Goal: Task Accomplishment & Management: Use online tool/utility

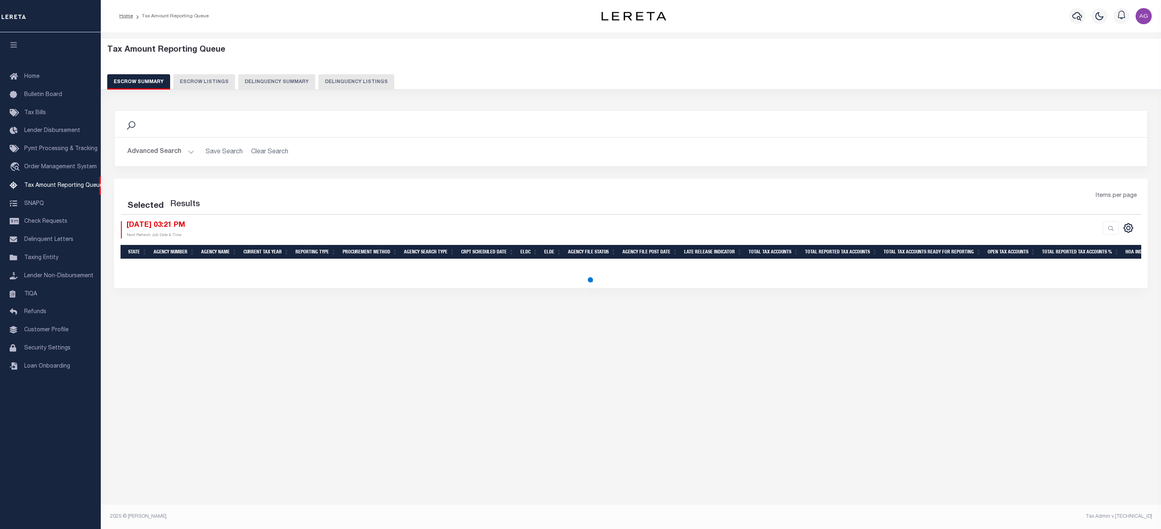
select select "100"
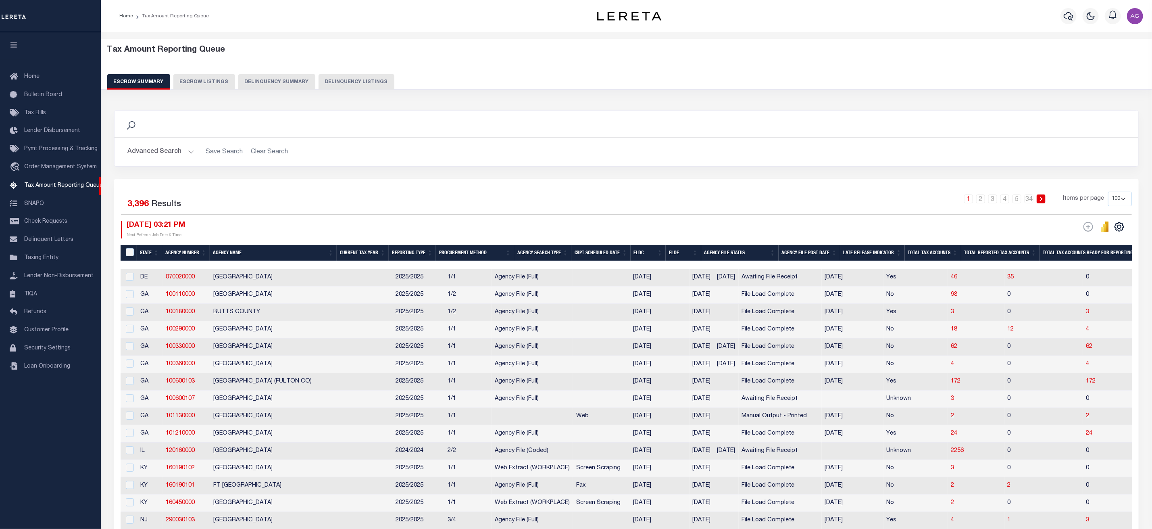
click at [271, 86] on button "Delinquency Summary" at bounding box center [276, 81] width 77 height 15
select select
select select "AnnualDelinquency"
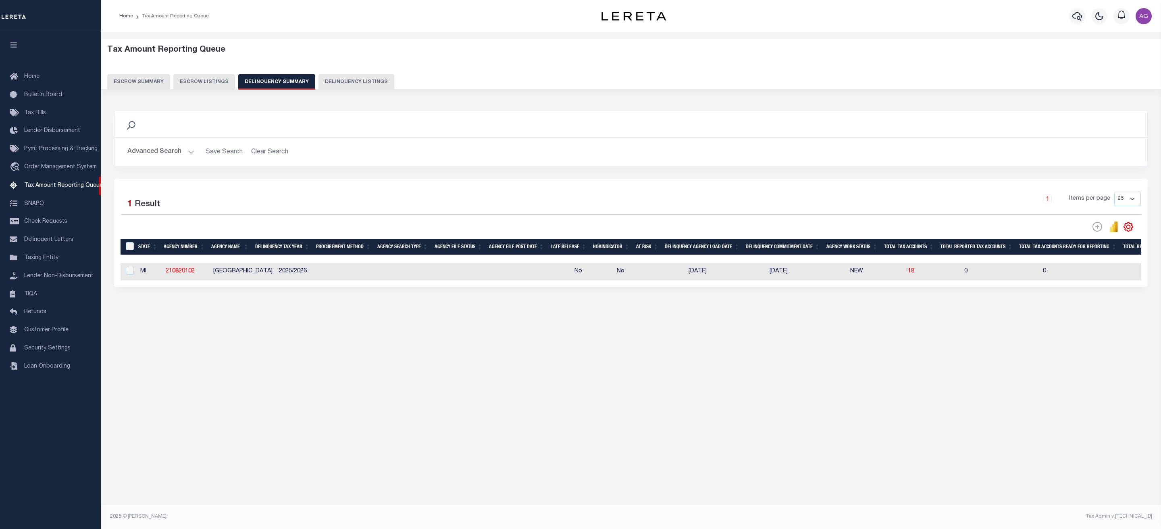
click at [163, 162] on div "Advanced Search Save Search Clear Search SummaryGridWrapper_dynamictable_____De…" at bounding box center [630, 151] width 1033 height 29
click at [169, 150] on button "Advanced Search" at bounding box center [160, 152] width 67 height 16
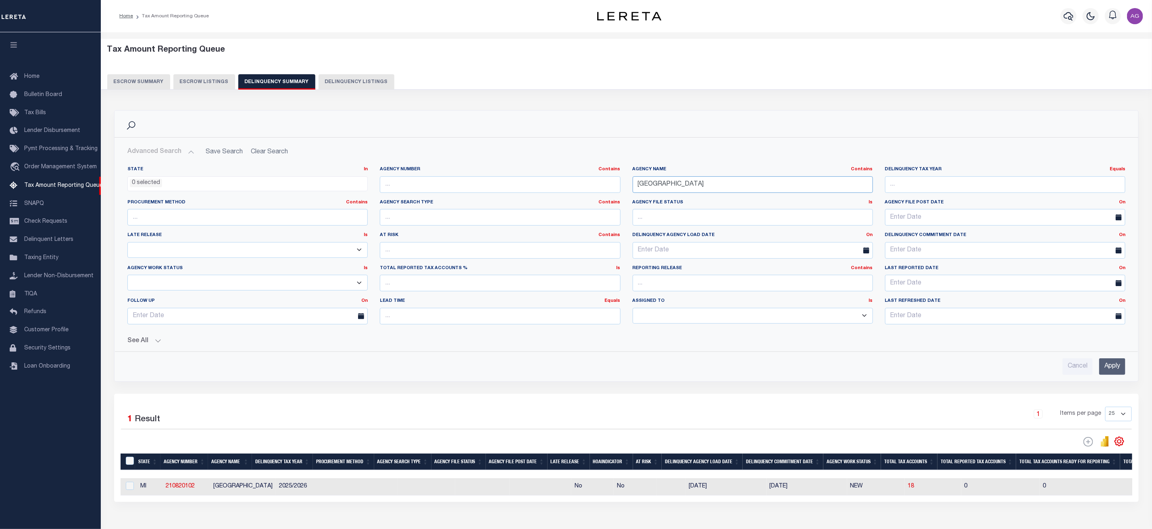
click at [727, 188] on input "[GEOGRAPHIC_DATA]" at bounding box center [753, 184] width 240 height 17
type input "BOONE"
click at [140, 345] on button "See All" at bounding box center [626, 341] width 998 height 8
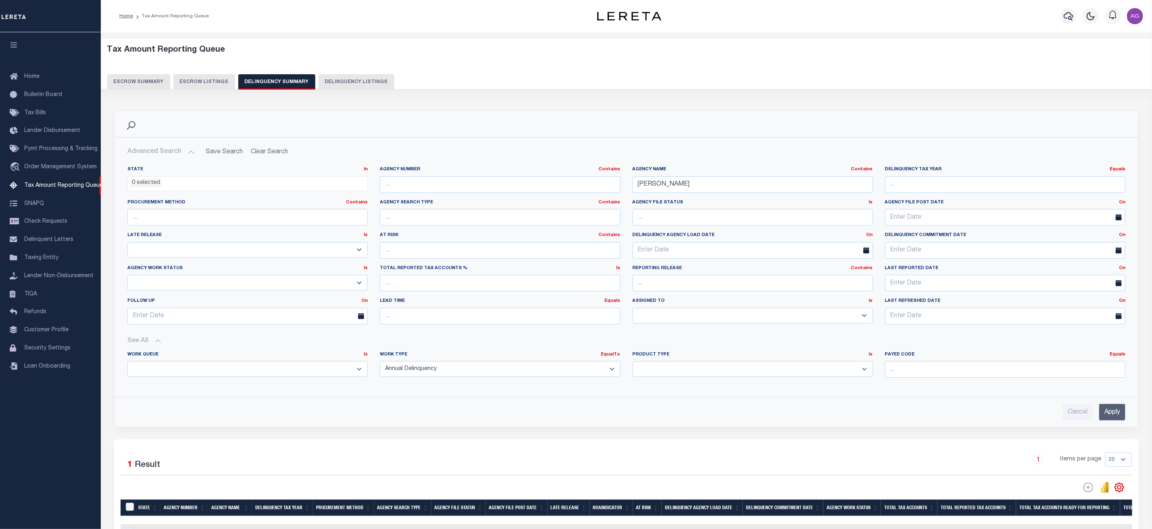
click at [1105, 412] on input "Apply" at bounding box center [1112, 412] width 26 height 17
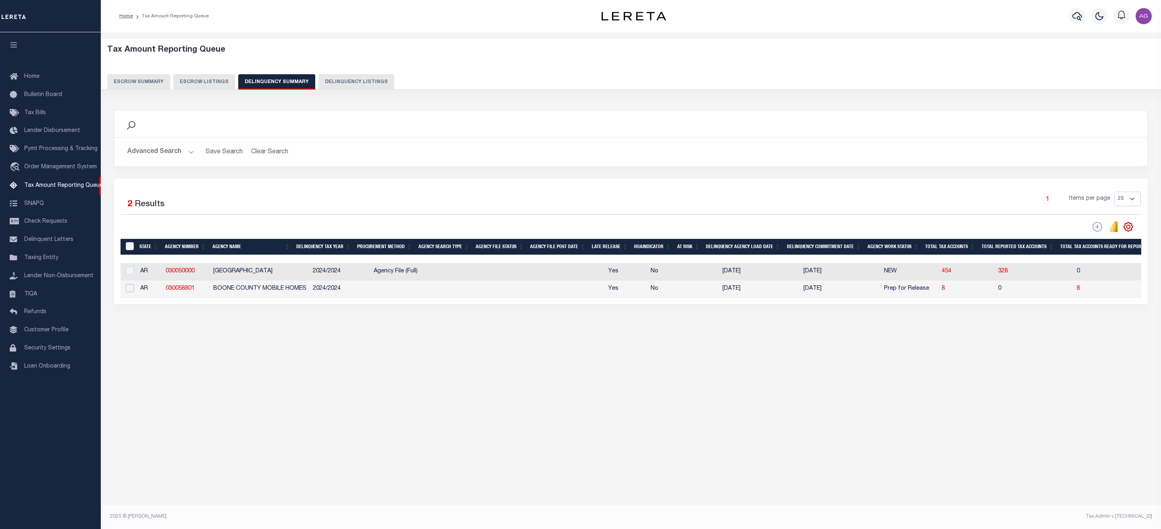
click at [127, 292] on input "checkbox" at bounding box center [130, 288] width 8 height 8
checkbox input "true"
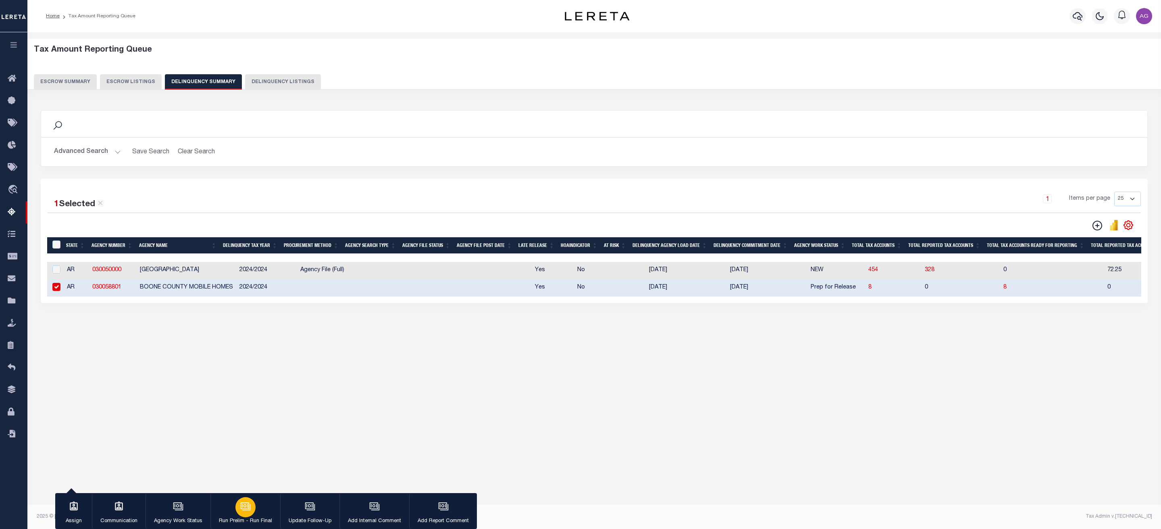
click at [248, 508] on icon "button" at bounding box center [245, 505] width 8 height 6
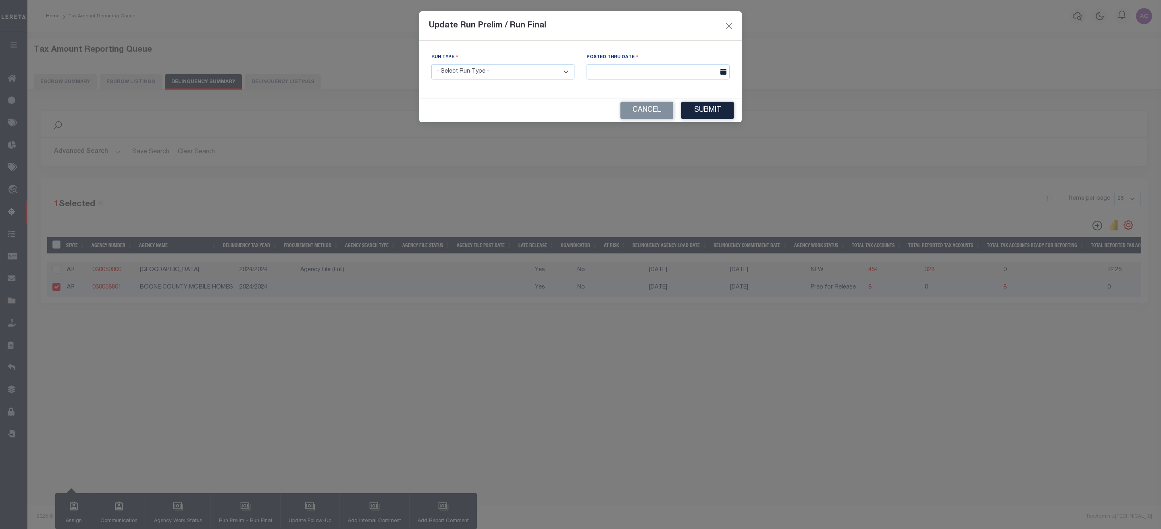
click at [490, 71] on select "- Select Run Type - Prelim Run Final Run" at bounding box center [502, 72] width 143 height 16
select select "P"
click at [431, 65] on select "- Select Run Type - Prelim Run Final Run" at bounding box center [502, 72] width 143 height 16
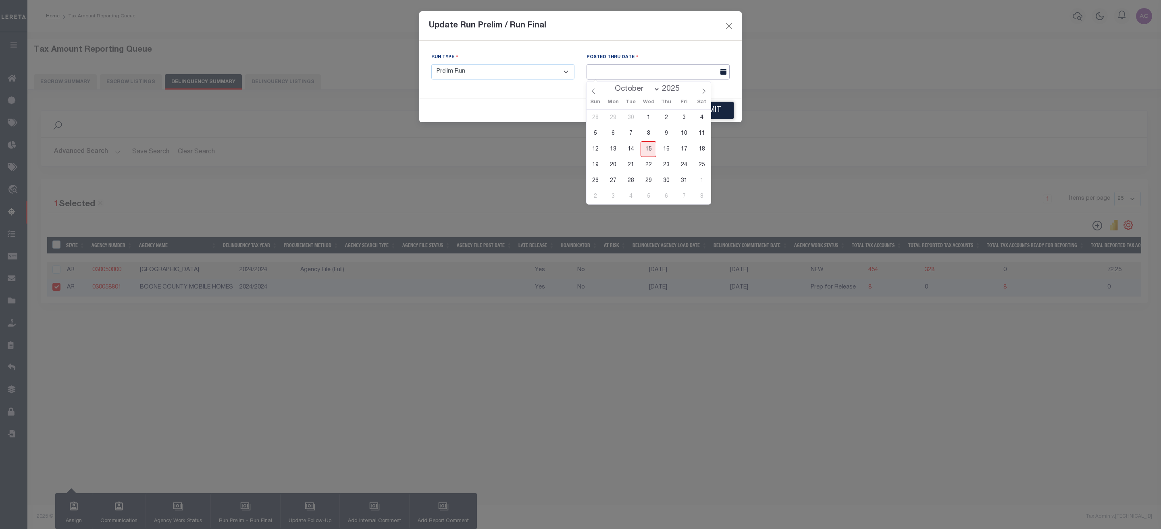
click at [655, 79] on input "text" at bounding box center [658, 72] width 143 height 16
click at [650, 143] on span "15" at bounding box center [649, 149] width 16 height 16
type input "[DATE]"
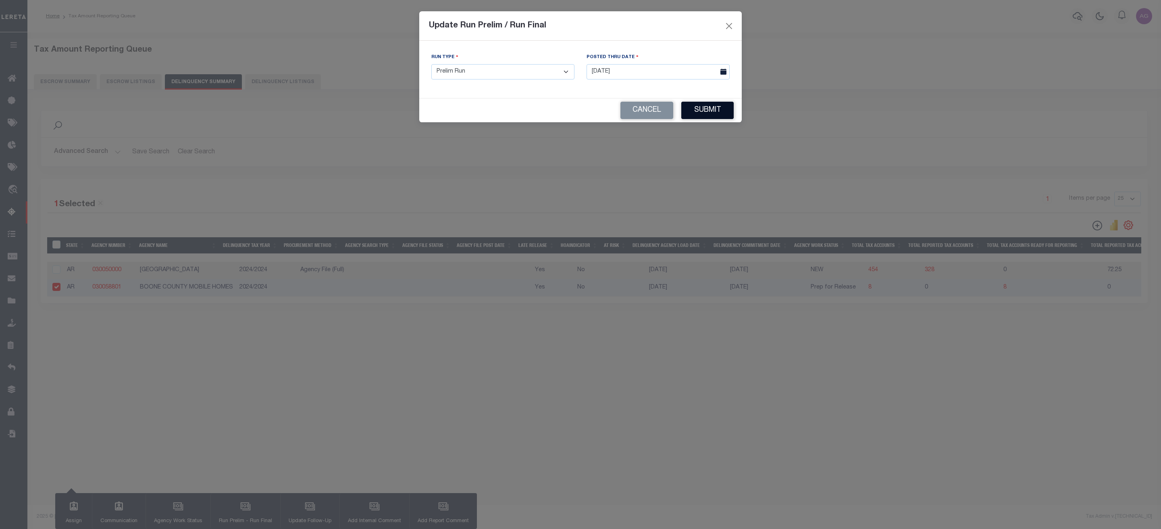
click at [715, 106] on button "Submit" at bounding box center [707, 110] width 52 height 17
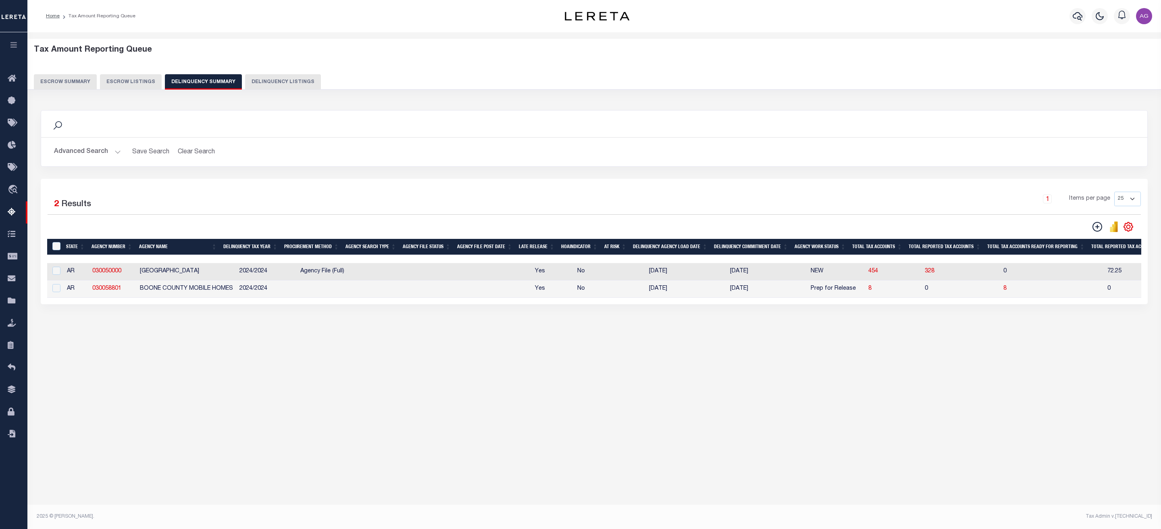
click at [95, 156] on button "Advanced Search" at bounding box center [87, 152] width 67 height 16
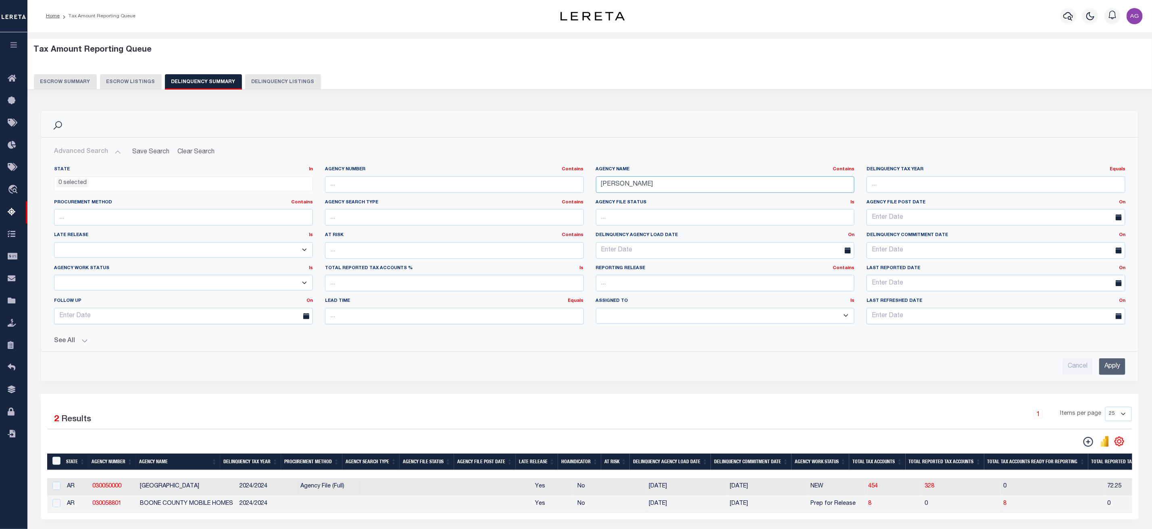
click at [685, 188] on input "BOONE" at bounding box center [725, 184] width 259 height 17
type input "[GEOGRAPHIC_DATA]"
click at [1107, 369] on input "Apply" at bounding box center [1112, 366] width 26 height 17
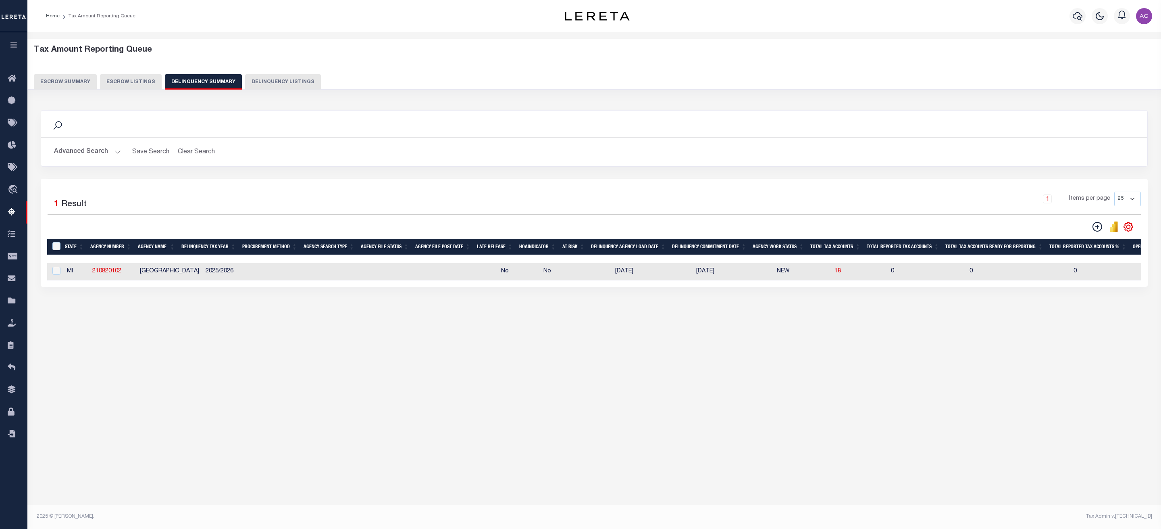
click at [54, 279] on td at bounding box center [55, 271] width 17 height 17
checkbox input "true"
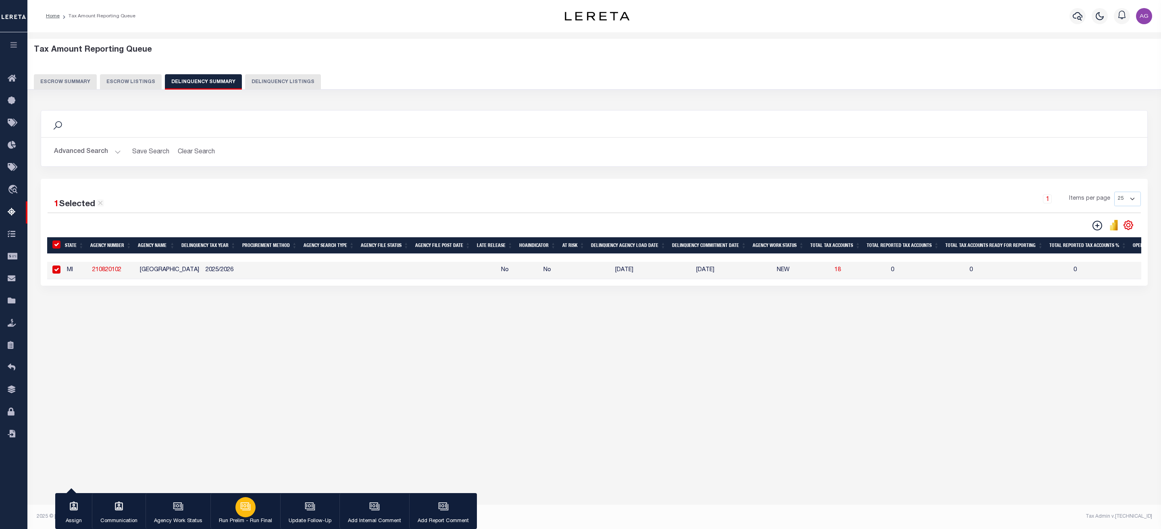
click at [248, 505] on icon "button" at bounding box center [245, 506] width 10 height 10
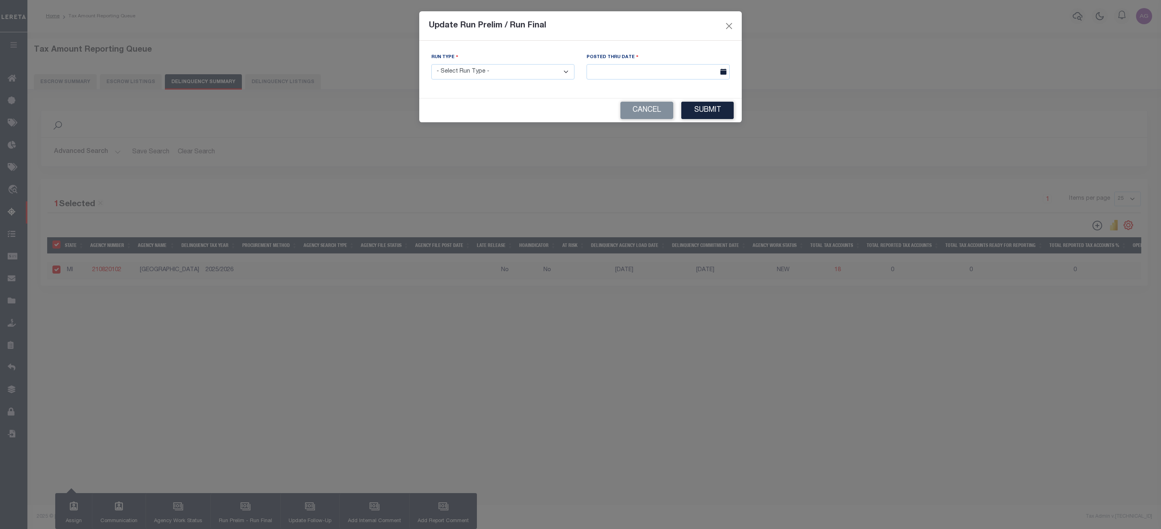
click at [507, 65] on select "- Select Run Type - Prelim Run Final Run" at bounding box center [502, 72] width 143 height 16
select select "P"
click at [431, 65] on select "- Select Run Type - Prelim Run Final Run" at bounding box center [502, 72] width 143 height 16
click at [643, 74] on input "text" at bounding box center [658, 72] width 143 height 16
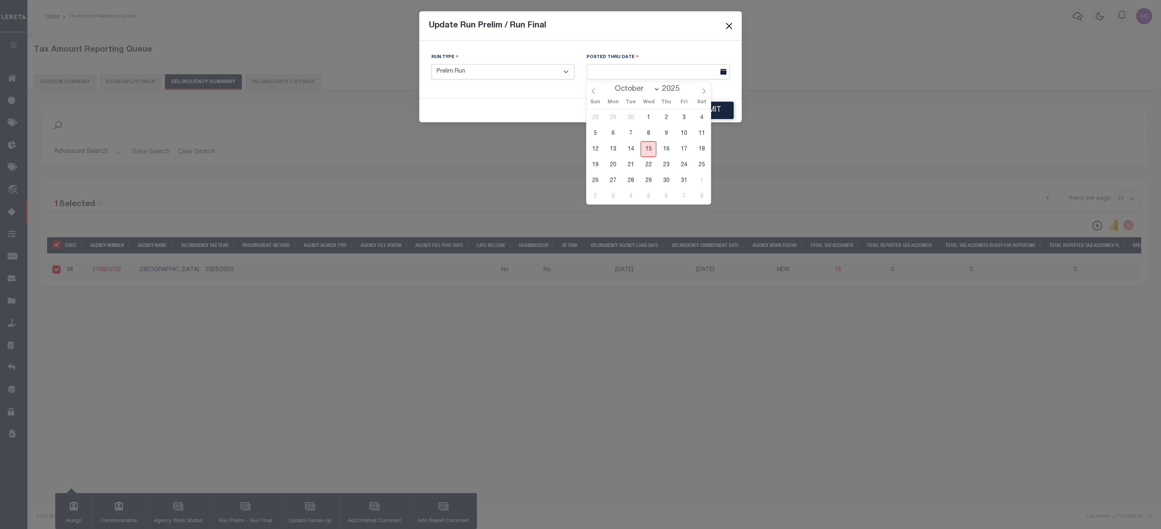
click at [649, 149] on span "15" at bounding box center [649, 149] width 16 height 16
type input "[DATE]"
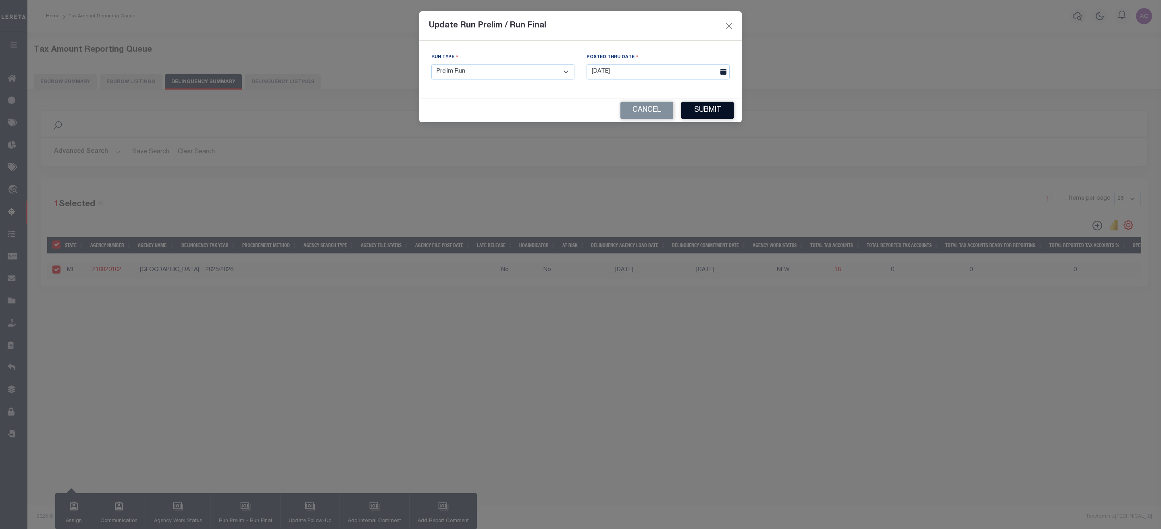
click at [716, 109] on button "Submit" at bounding box center [707, 110] width 52 height 17
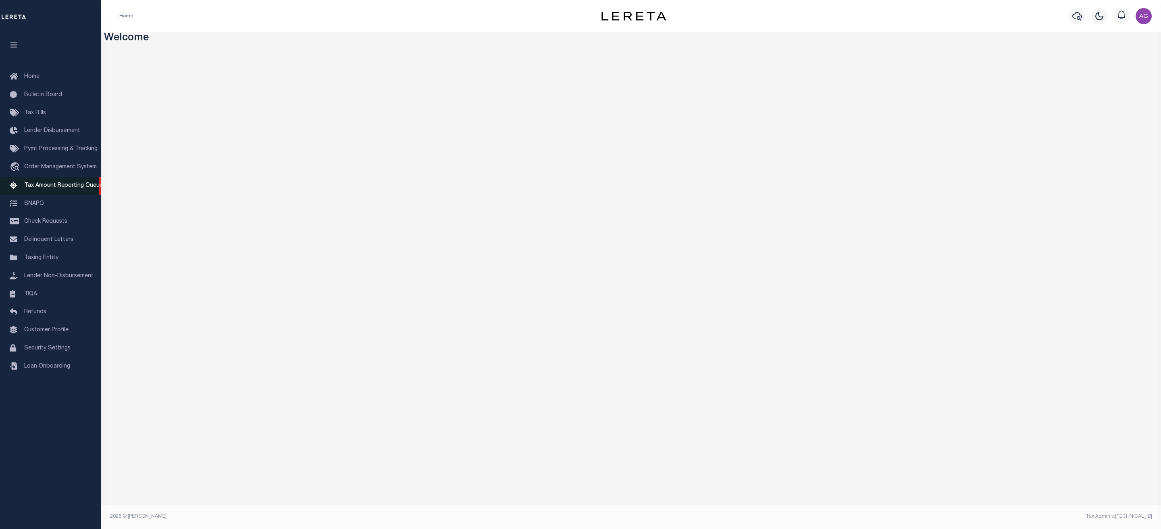
click at [59, 188] on span "Tax Amount Reporting Queue" at bounding box center [63, 186] width 79 height 6
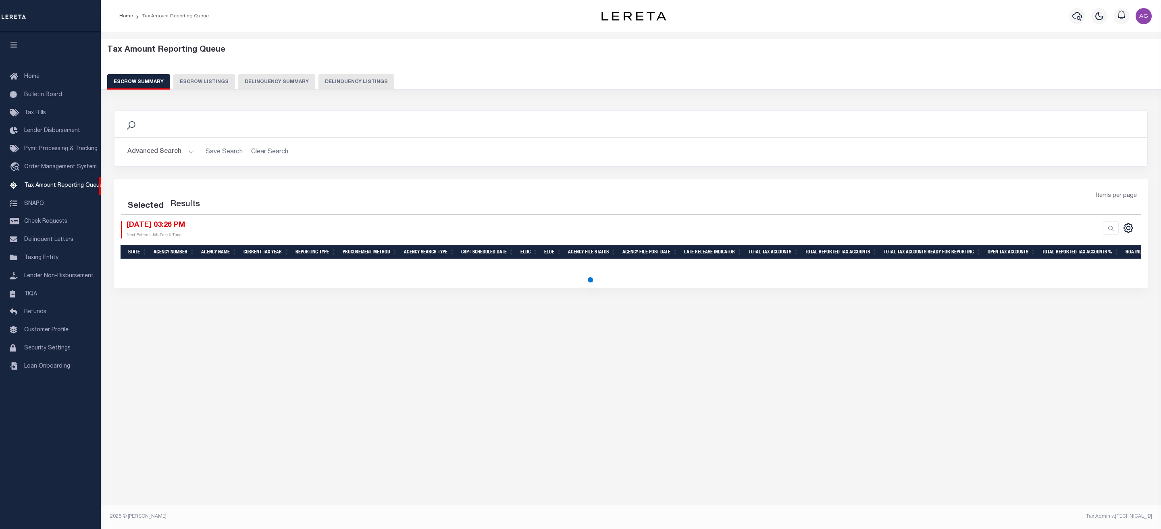
click at [287, 75] on button "Delinquency Summary" at bounding box center [276, 81] width 77 height 15
select select "100"
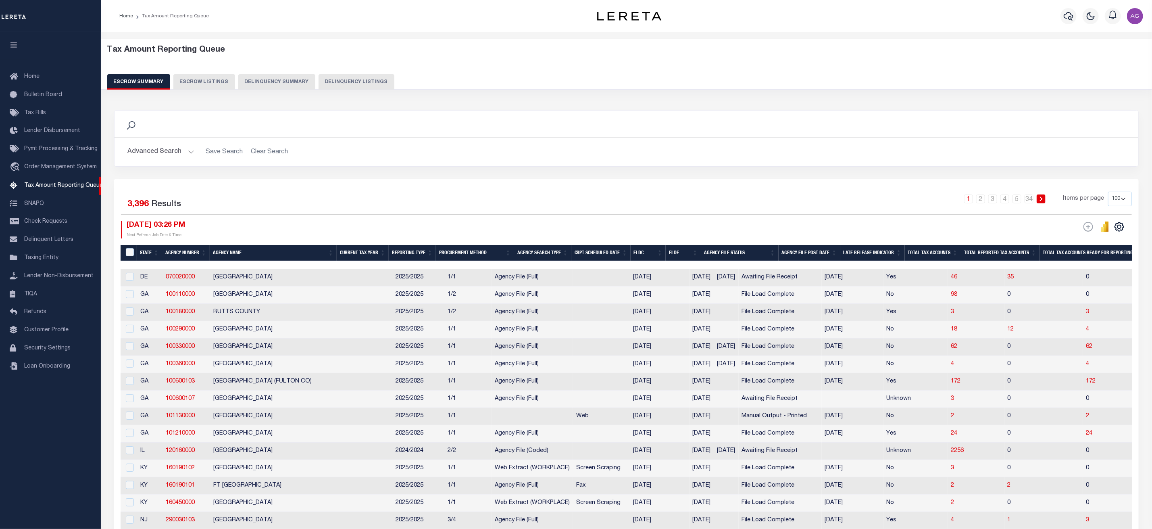
click at [257, 84] on button "Delinquency Summary" at bounding box center [276, 81] width 77 height 15
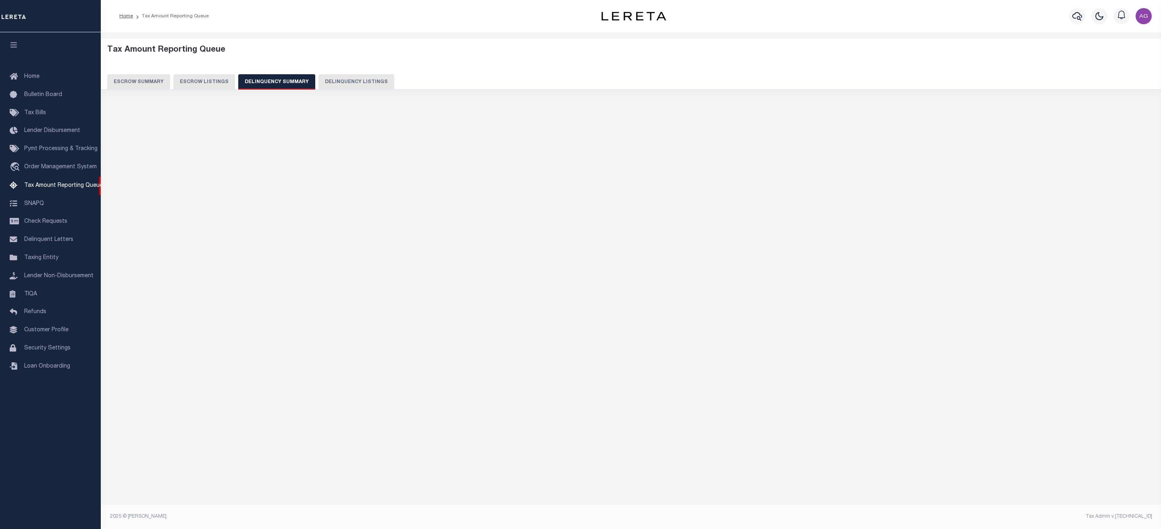
click at [335, 75] on button "Delinquency Listings" at bounding box center [357, 81] width 76 height 15
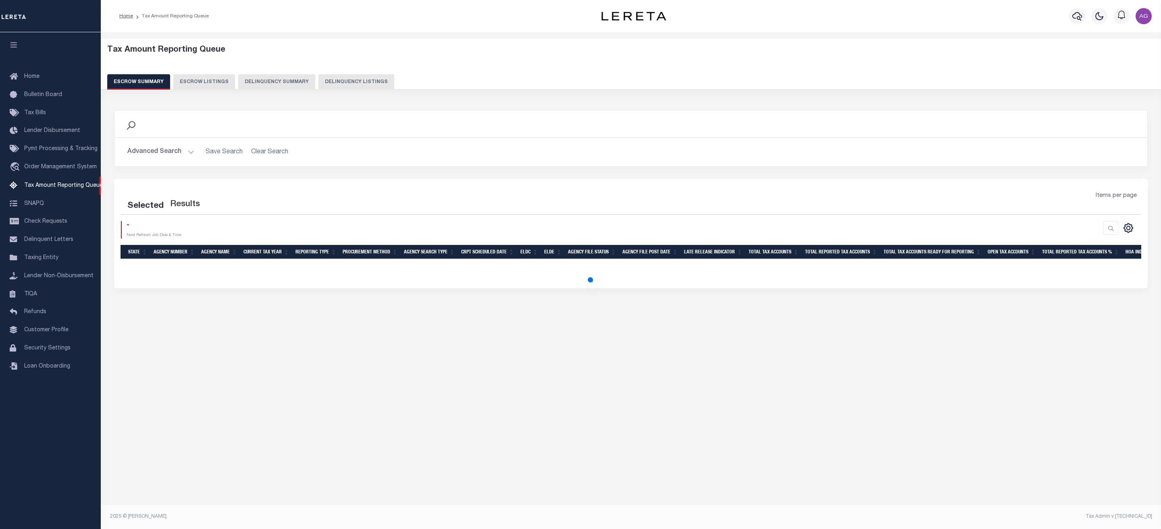
select select "100"
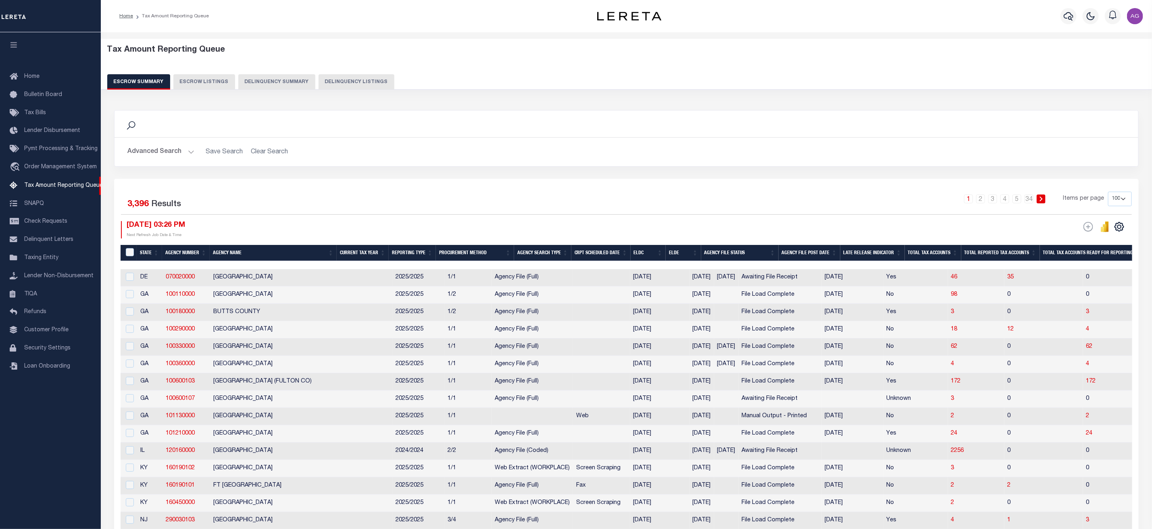
click at [264, 73] on div "Tax Amount Reporting Queue Escrow Summary Escrow Listings Delinquency Summary" at bounding box center [626, 67] width 1039 height 44
click at [276, 78] on button "Delinquency Summary" at bounding box center [276, 81] width 77 height 15
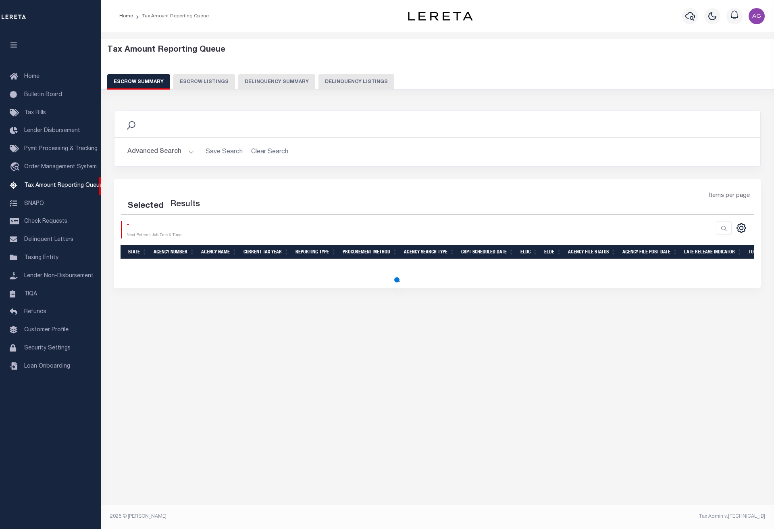
select select "100"
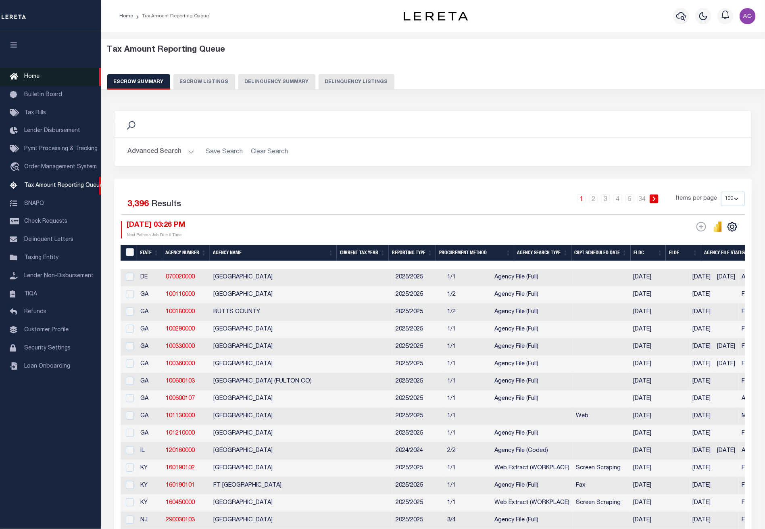
click at [41, 75] on link "Home" at bounding box center [50, 77] width 101 height 18
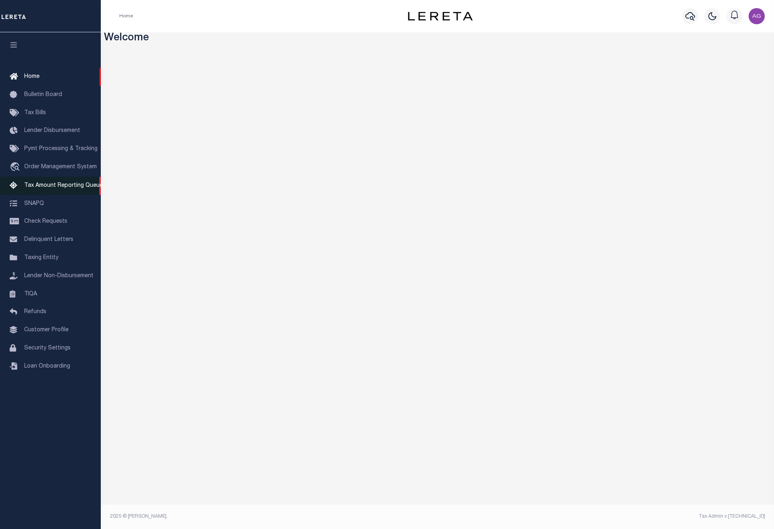
click at [51, 182] on link "Tax Amount Reporting Queue" at bounding box center [50, 186] width 101 height 18
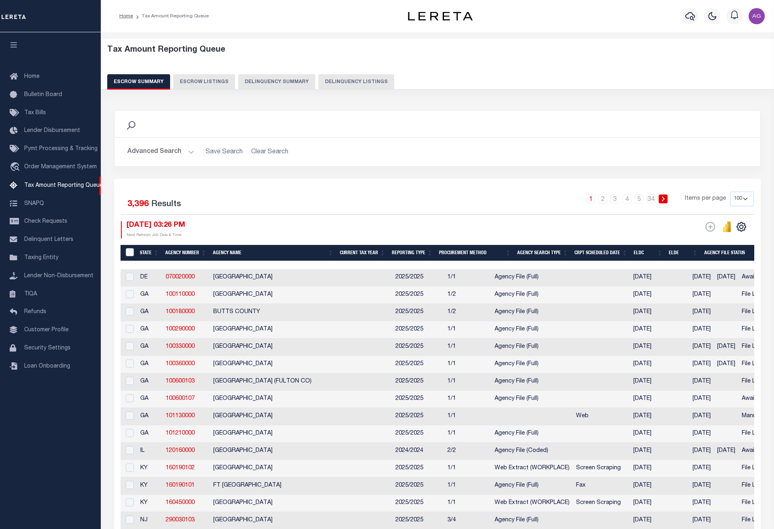
select select "100"
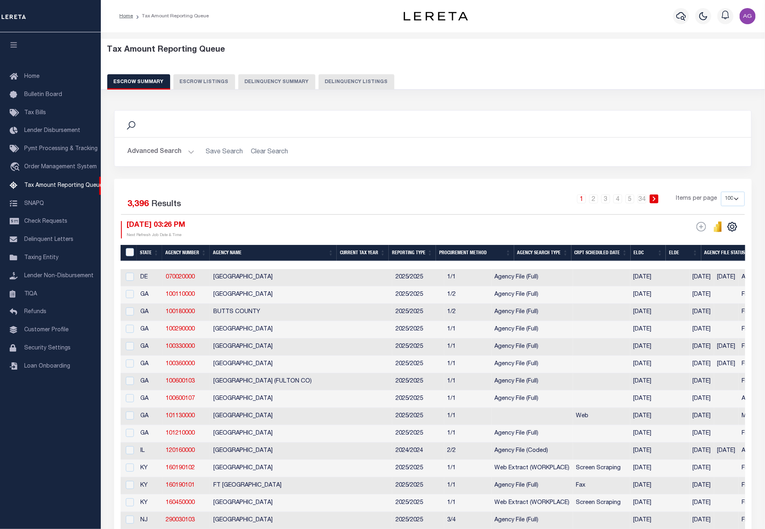
click at [275, 88] on button "Delinquency Summary" at bounding box center [276, 81] width 77 height 15
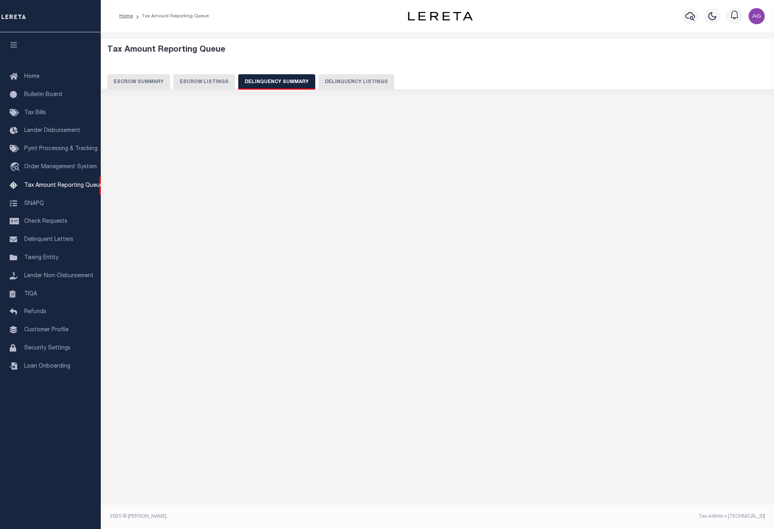
click at [374, 82] on button "Delinquency Listings" at bounding box center [357, 81] width 76 height 15
click at [283, 83] on button "Delinquency Summary" at bounding box center [276, 81] width 77 height 15
click at [138, 80] on button "Escrow Summary" at bounding box center [138, 81] width 63 height 15
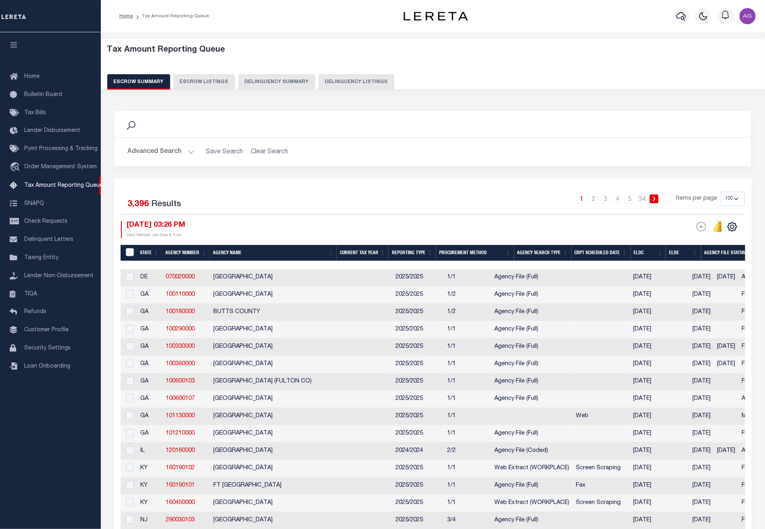
click at [248, 77] on button "Delinquency Summary" at bounding box center [276, 81] width 77 height 15
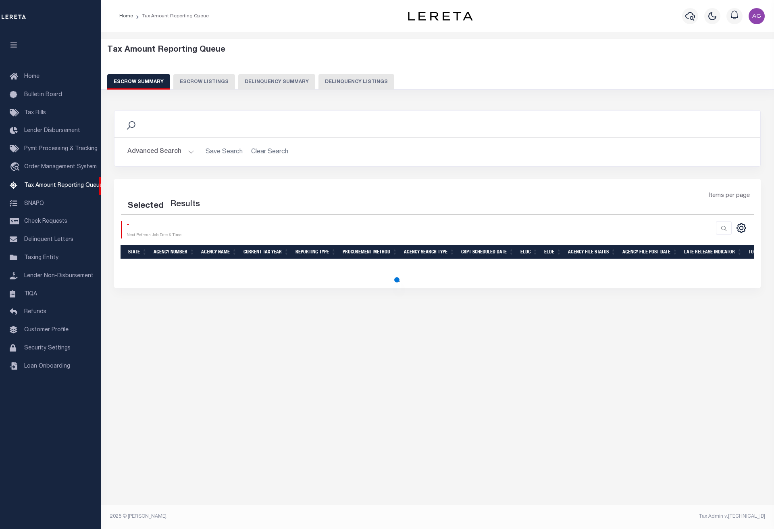
select select "100"
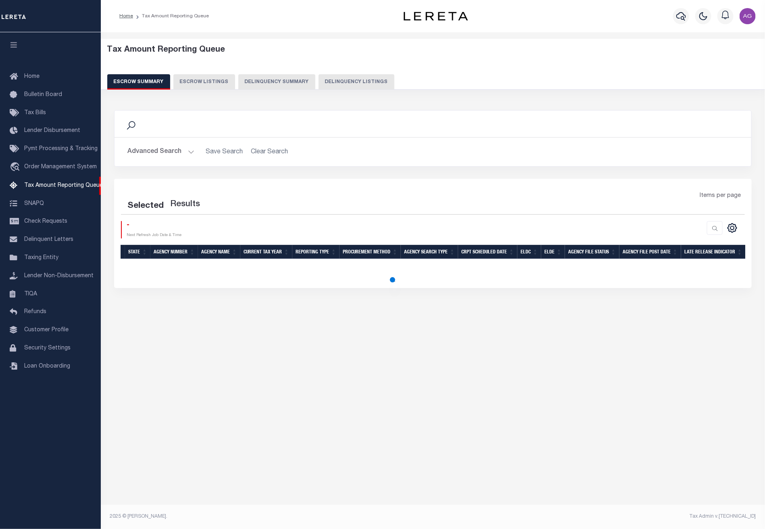
select select "100"
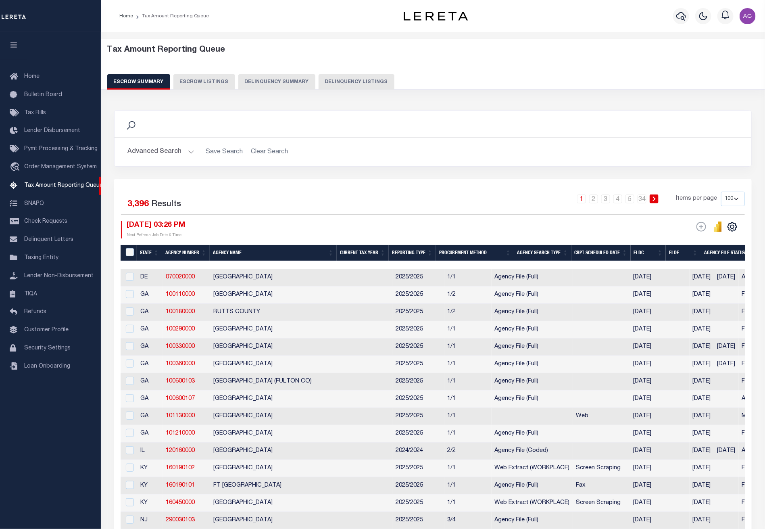
click at [292, 72] on div "Tax Amount Reporting Queue Escrow Summary Escrow Listings Delinquency Summary" at bounding box center [433, 67] width 652 height 44
click at [292, 80] on button "Delinquency Summary" at bounding box center [276, 81] width 77 height 15
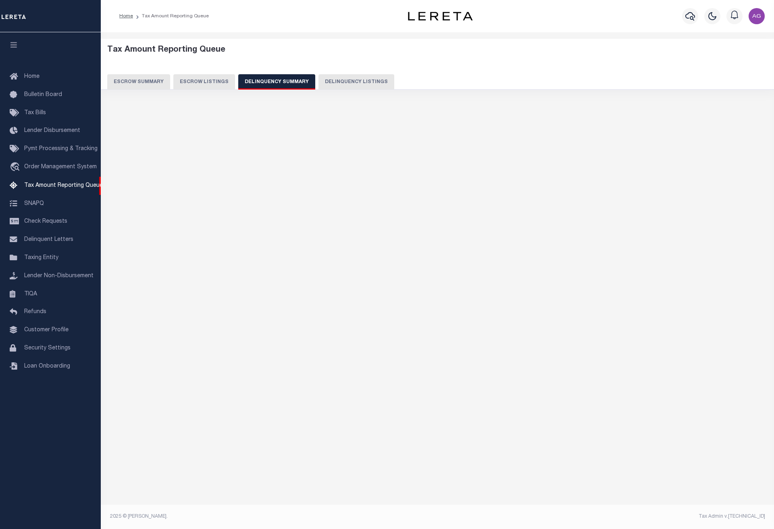
click at [277, 81] on button "Delinquency Summary" at bounding box center [276, 81] width 77 height 15
click at [350, 79] on button "Delinquency Listings" at bounding box center [357, 81] width 76 height 15
click at [259, 76] on button "Delinquency Summary" at bounding box center [276, 81] width 77 height 15
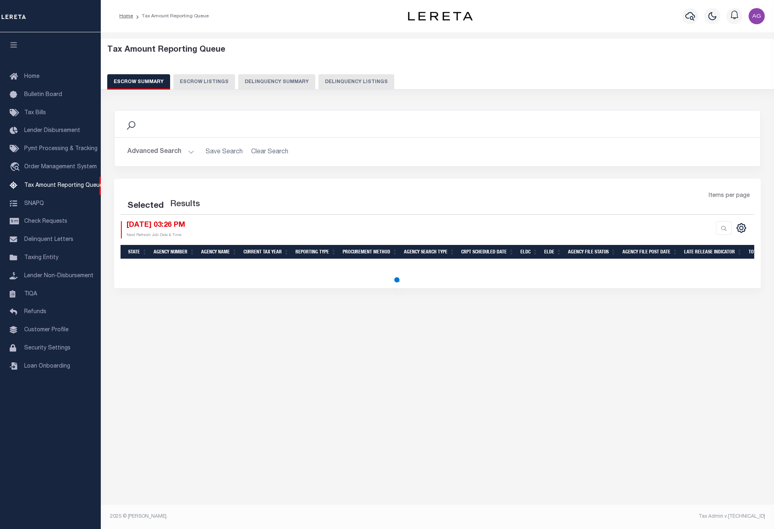
select select "100"
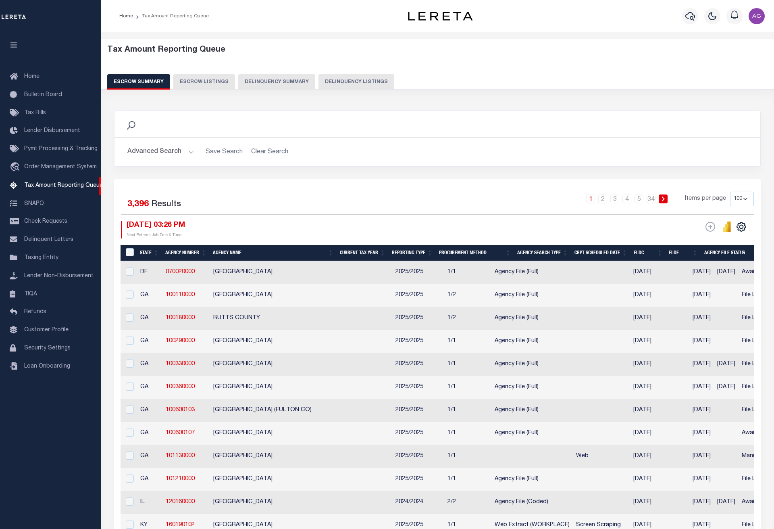
click at [268, 90] on div "Tax Amount Reporting Queue Escrow Summary Escrow Listings Delinquency Summary" at bounding box center [437, 64] width 677 height 51
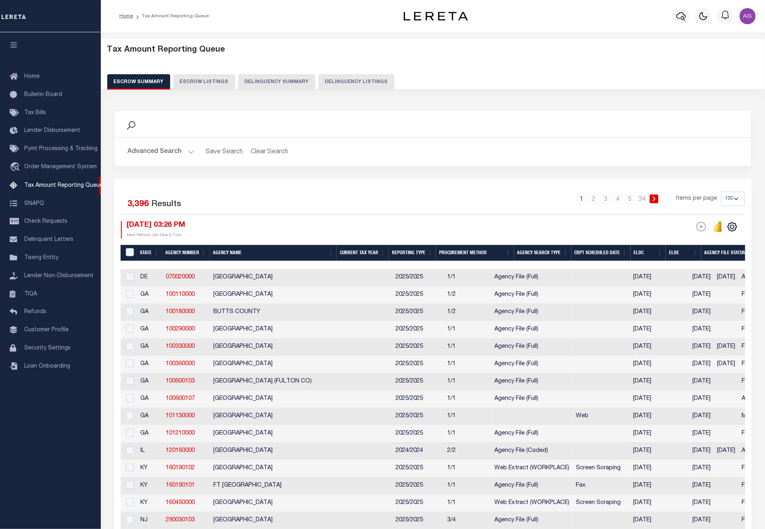
click at [269, 88] on button "Delinquency Summary" at bounding box center [276, 81] width 77 height 15
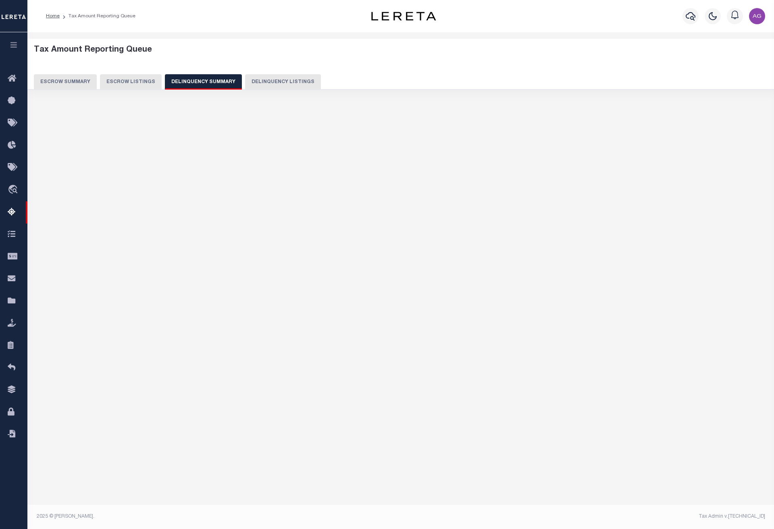
click at [17, 40] on button "button" at bounding box center [13, 45] width 27 height 27
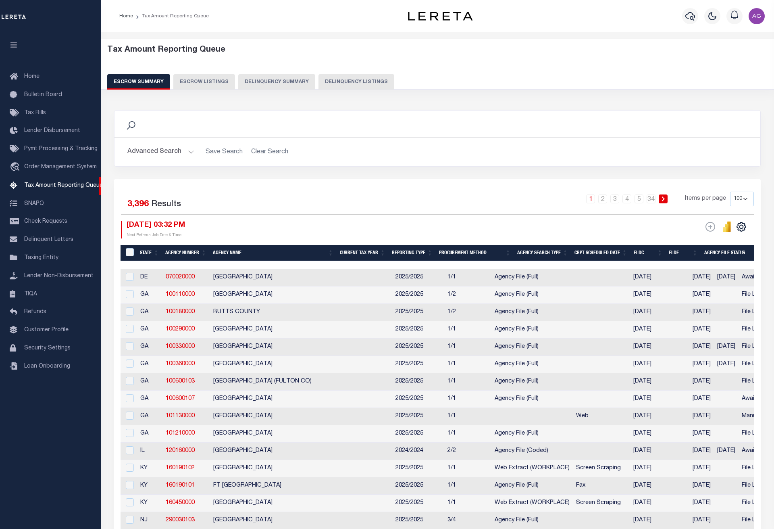
click at [287, 82] on button "Delinquency Summary" at bounding box center [276, 81] width 77 height 15
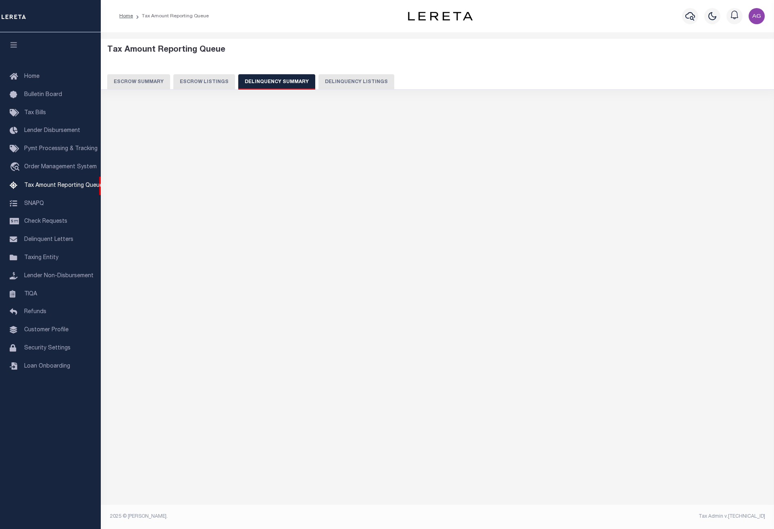
click at [285, 87] on button "Delinquency Summary" at bounding box center [276, 81] width 77 height 15
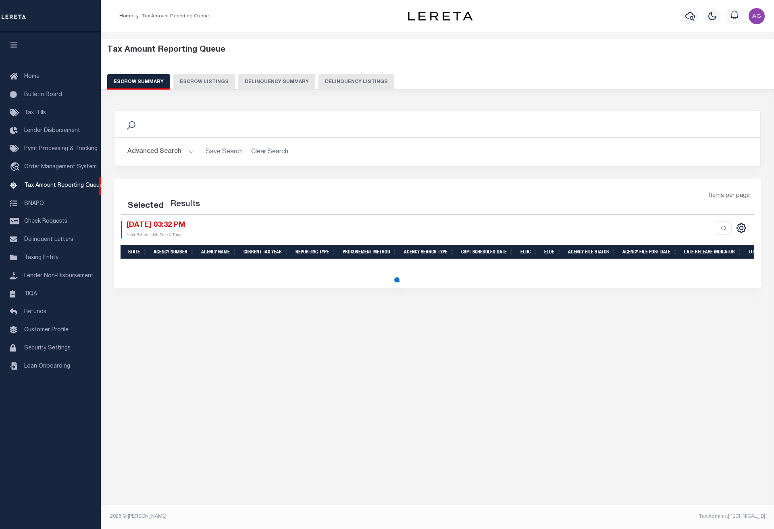
click at [258, 76] on button "Delinquency Summary" at bounding box center [276, 81] width 77 height 15
click at [285, 85] on button "Delinquency Summary" at bounding box center [276, 81] width 77 height 15
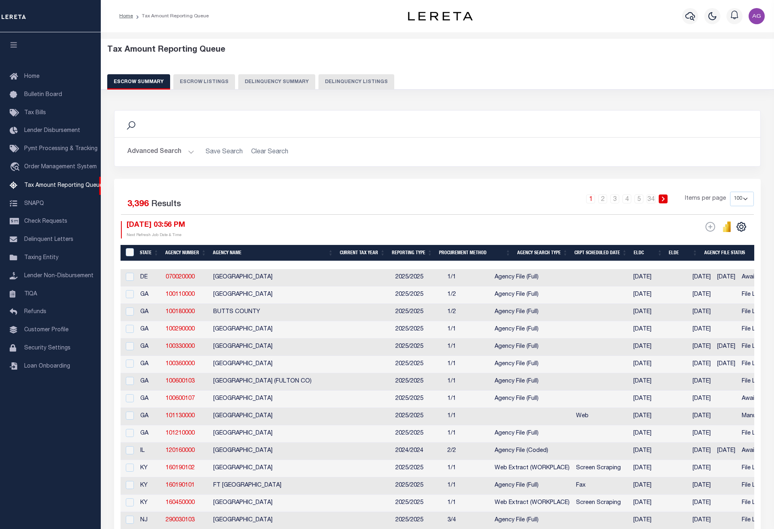
click at [272, 83] on button "Delinquency Summary" at bounding box center [276, 81] width 77 height 15
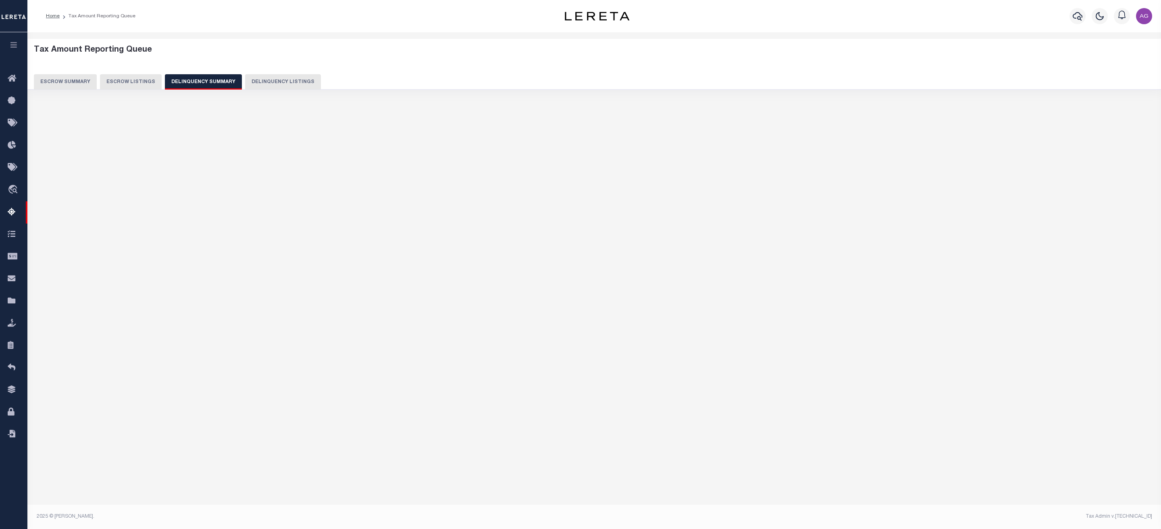
click at [774, 10] on img "button" at bounding box center [1144, 16] width 16 height 16
click at [774, 56] on span "Sign out" at bounding box center [1112, 57] width 23 height 6
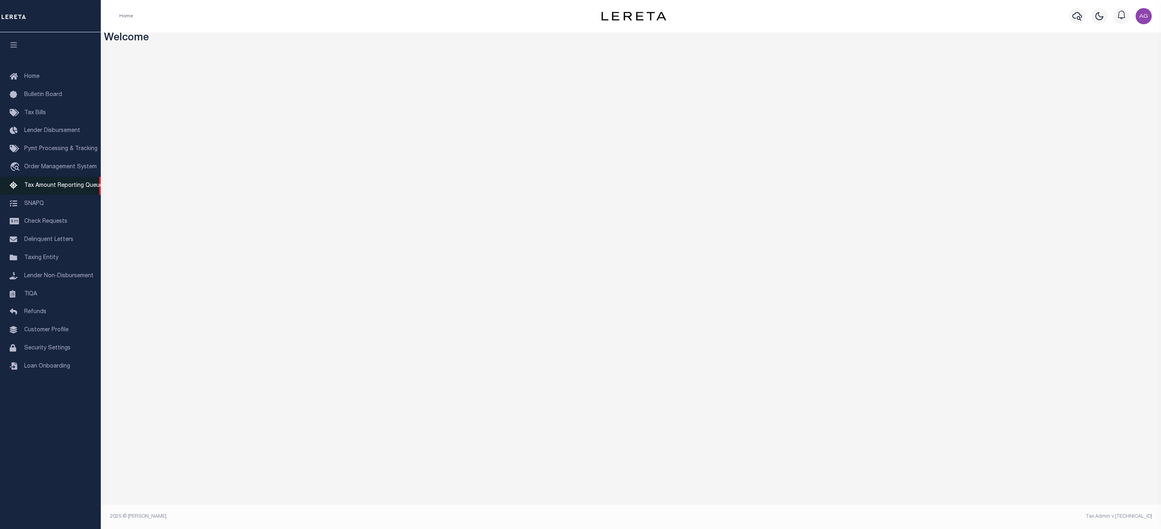
click at [56, 188] on span "Tax Amount Reporting Queue" at bounding box center [63, 186] width 79 height 6
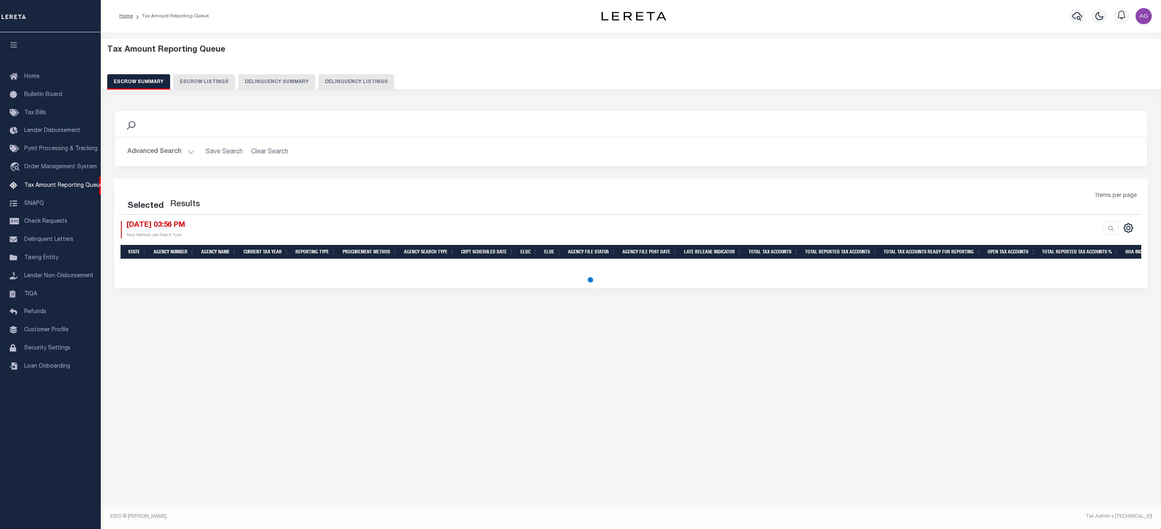
select select "100"
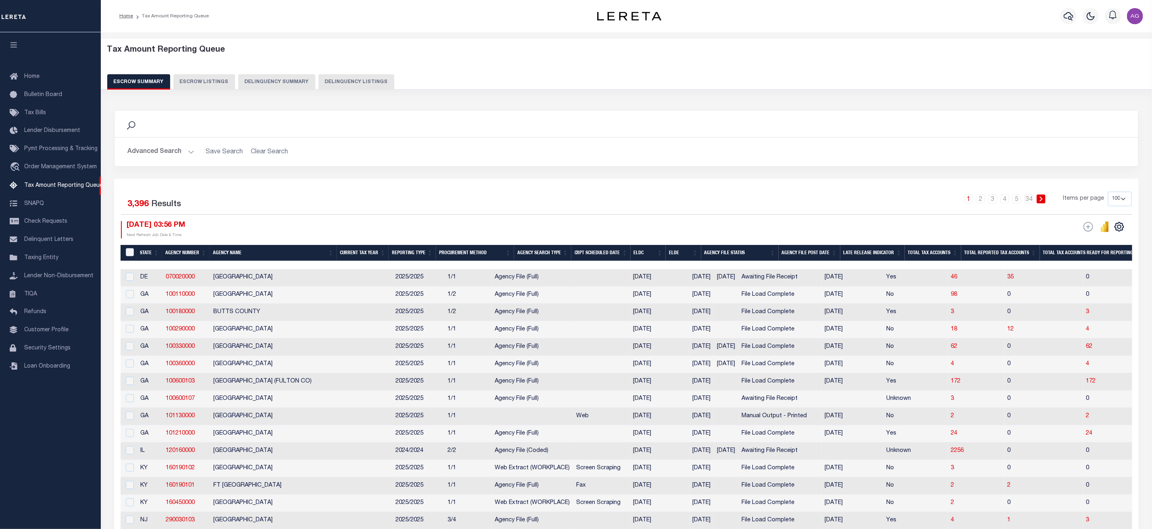
click at [293, 74] on button "Delinquency Summary" at bounding box center [276, 81] width 77 height 15
